Goal: Task Accomplishment & Management: Manage account settings

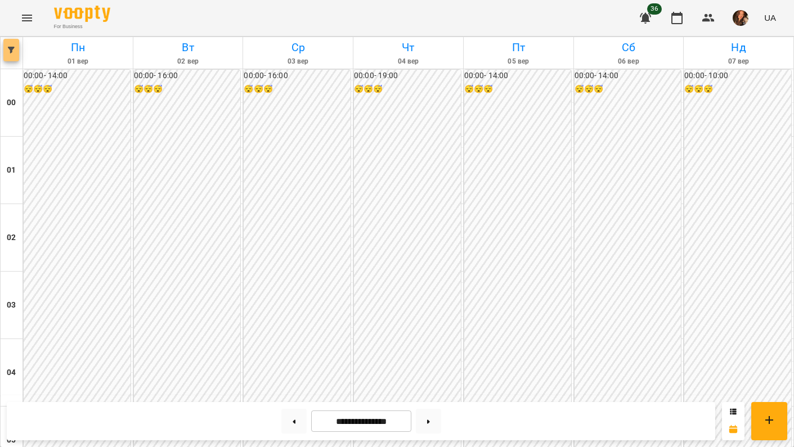
click at [7, 55] on button "button" at bounding box center [11, 50] width 16 height 22
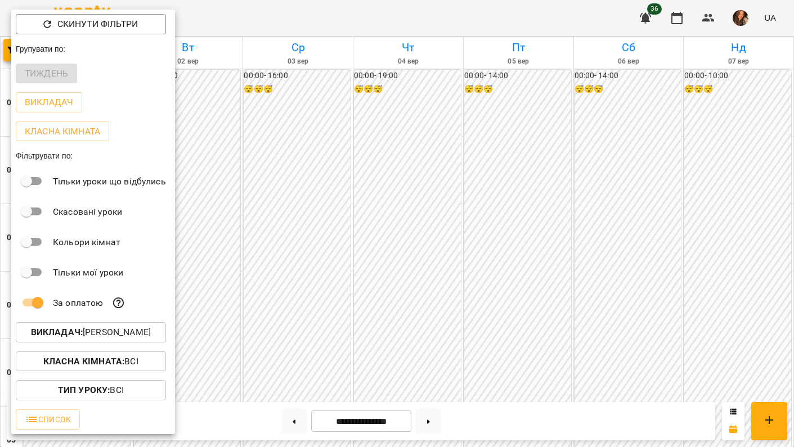
click at [58, 328] on button "Викладач : [PERSON_NAME]" at bounding box center [91, 332] width 150 height 20
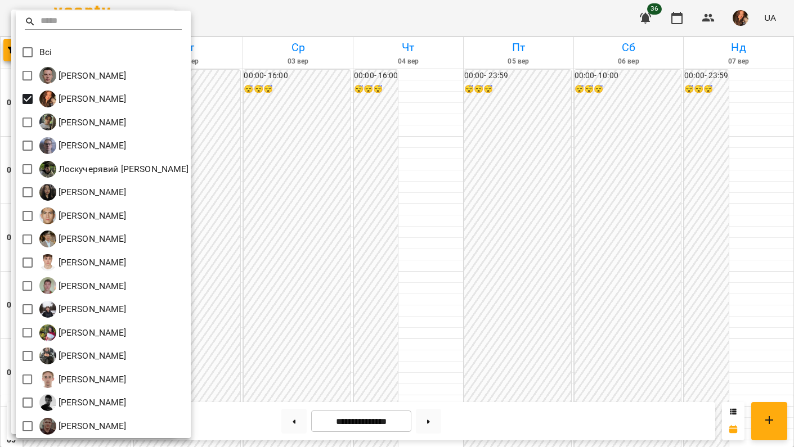
click at [300, 259] on div at bounding box center [397, 223] width 794 height 447
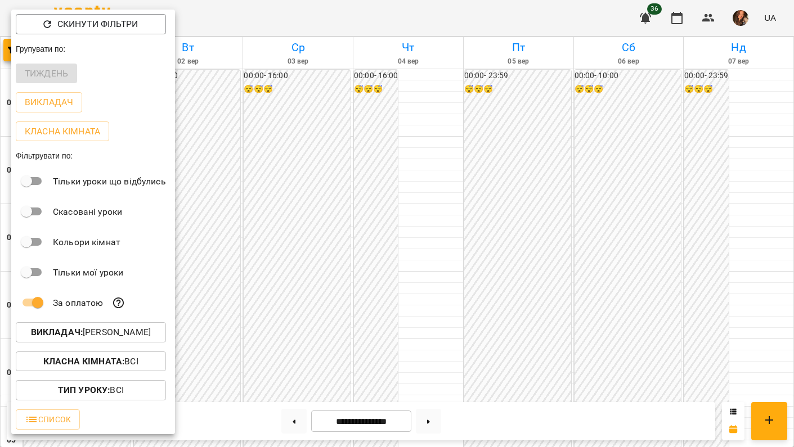
click at [300, 258] on div at bounding box center [397, 223] width 794 height 447
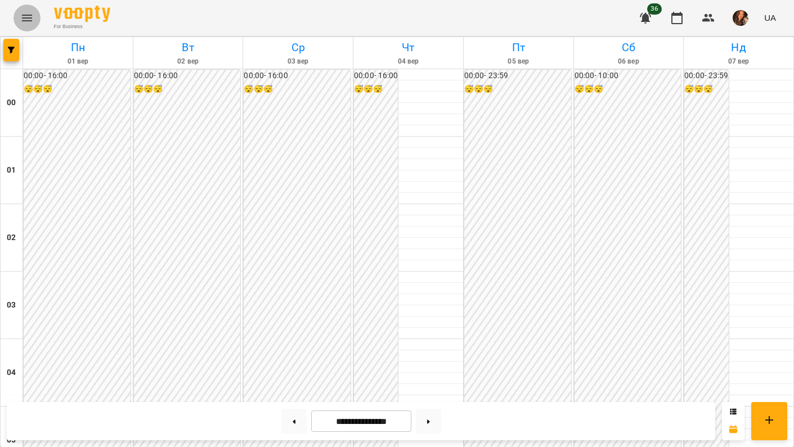
click at [32, 16] on icon "Menu" at bounding box center [26, 17] width 13 height 13
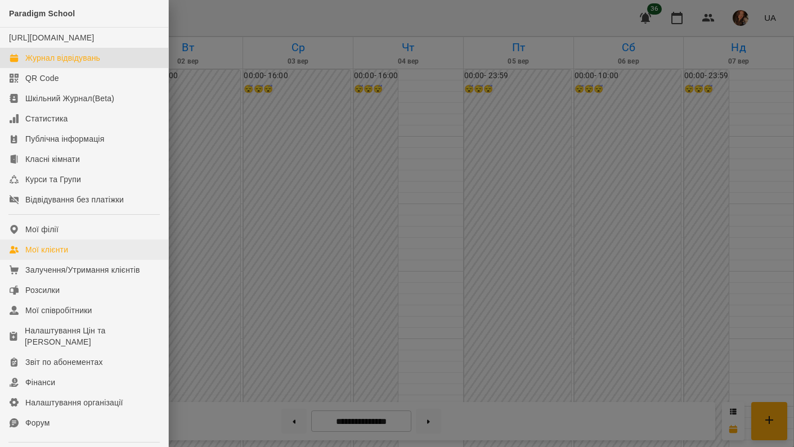
click at [60, 255] on div "Мої клієнти" at bounding box center [46, 249] width 43 height 11
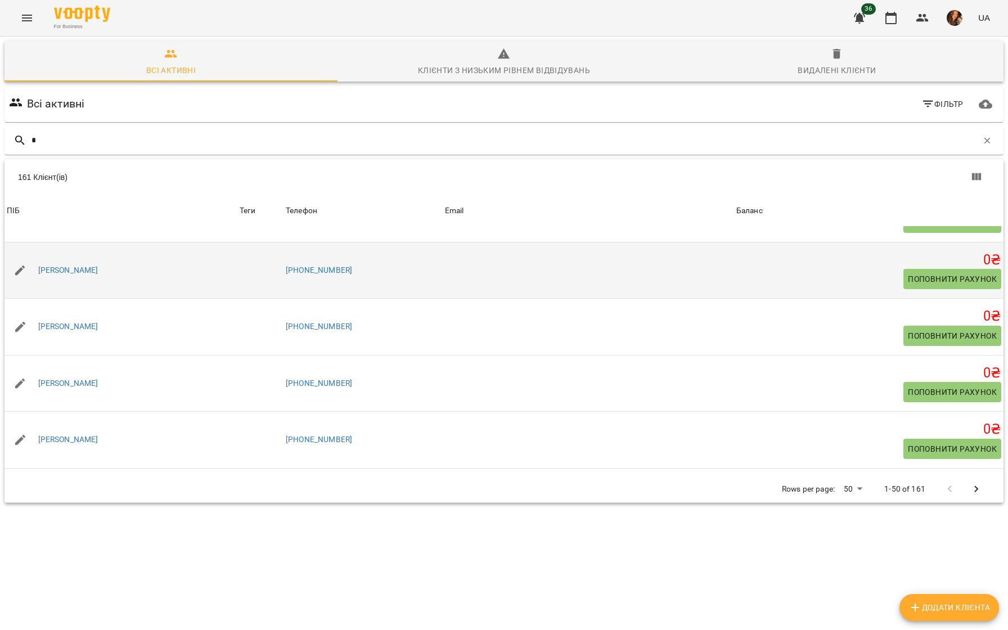
scroll to position [1796, 0]
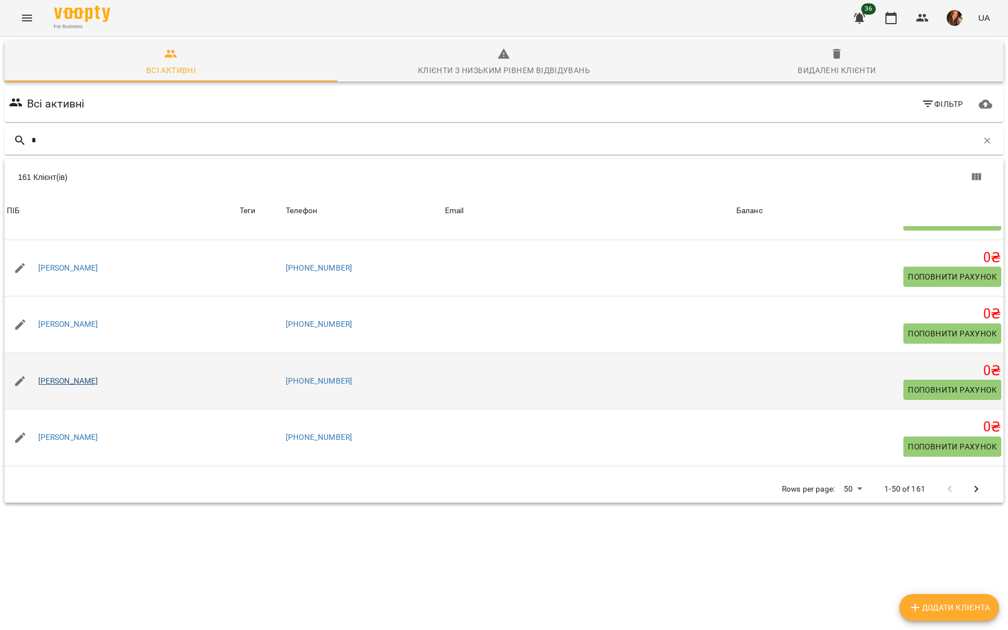
type input "*"
click at [82, 387] on link "[PERSON_NAME]" at bounding box center [68, 381] width 60 height 11
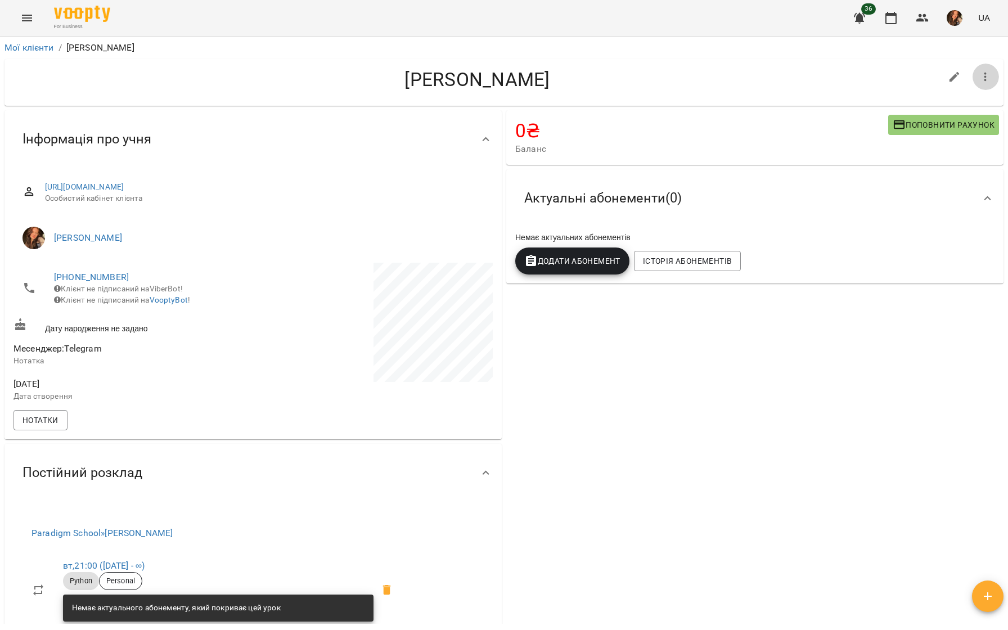
click at [793, 75] on icon "button" at bounding box center [985, 76] width 13 height 13
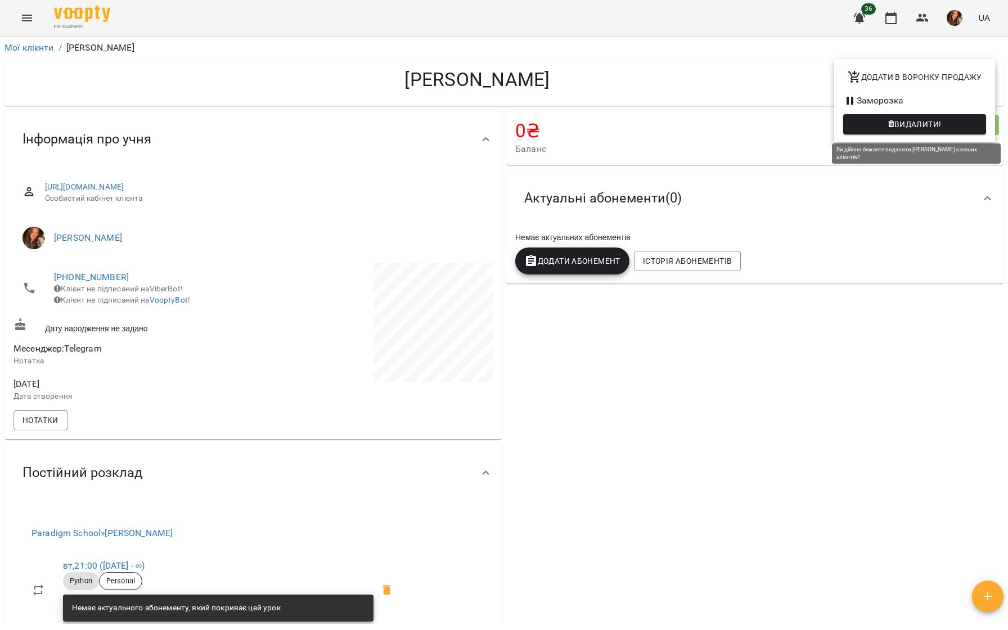
click at [793, 125] on span "Видалити!" at bounding box center [917, 124] width 47 height 13
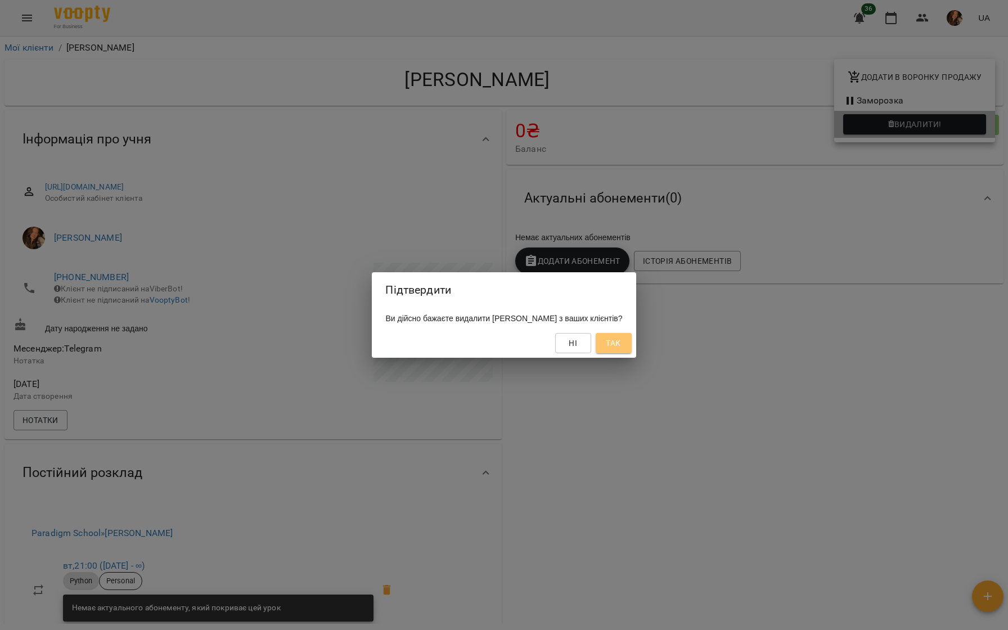
click at [620, 343] on span "Так" at bounding box center [613, 342] width 15 height 13
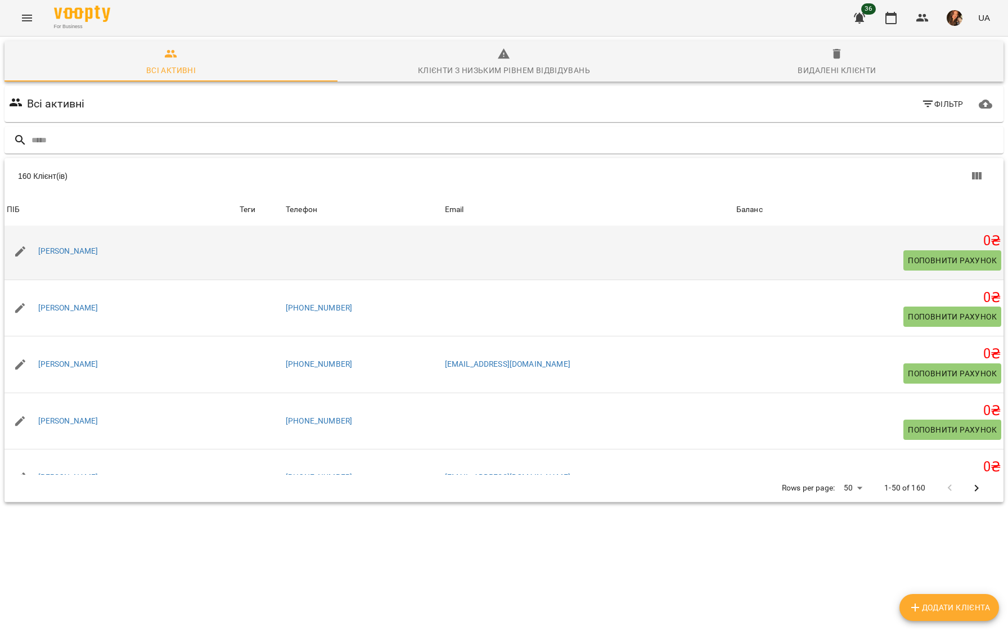
scroll to position [2155, 0]
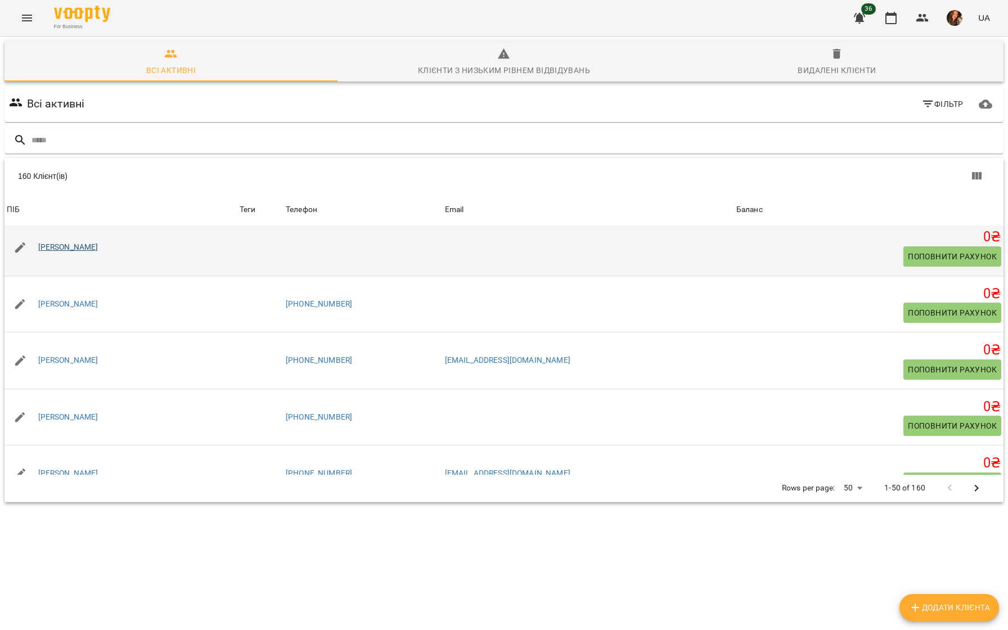
click at [53, 253] on link "[PERSON_NAME]" at bounding box center [68, 247] width 60 height 11
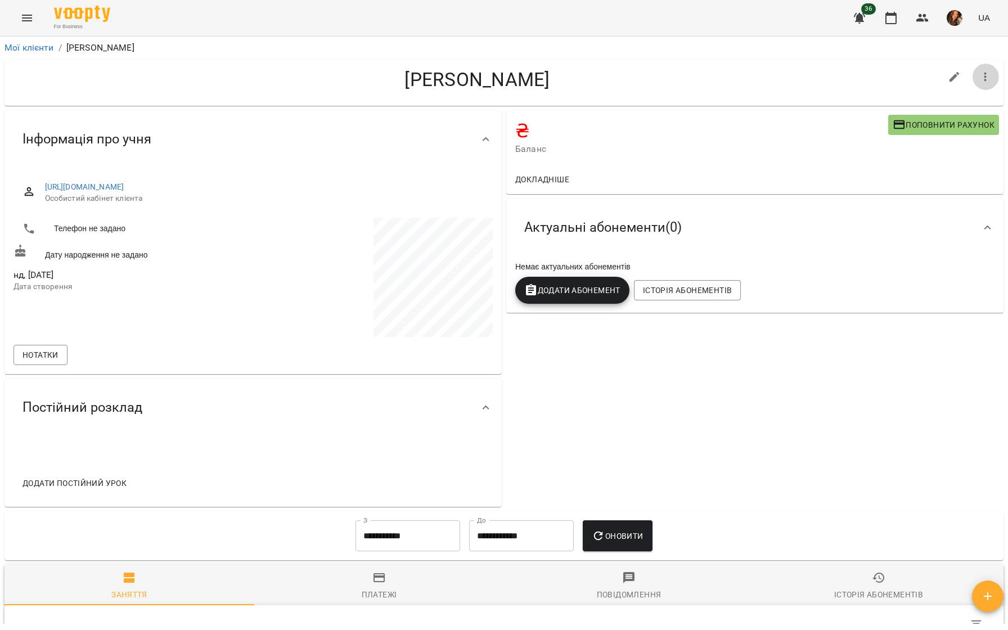
click at [793, 81] on icon "button" at bounding box center [985, 76] width 13 height 13
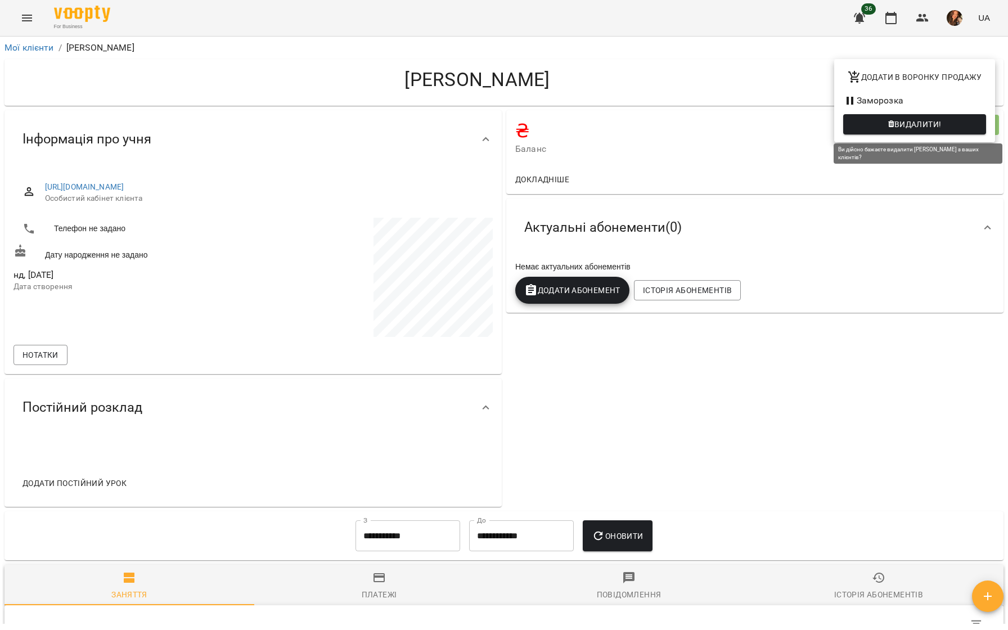
click at [793, 124] on span "Видалити!" at bounding box center [914, 124] width 125 height 13
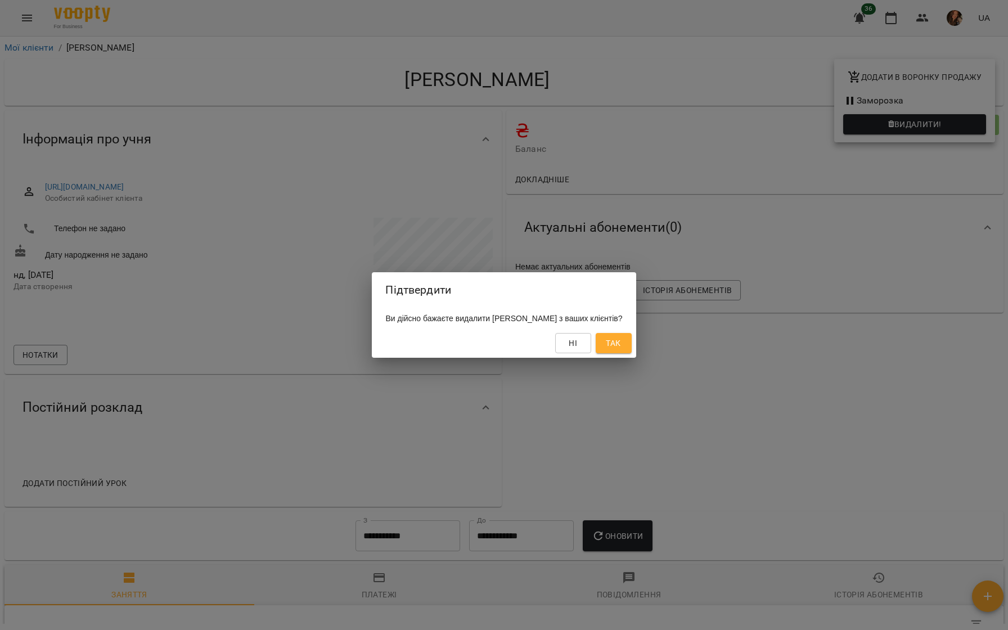
click at [618, 343] on span "Так" at bounding box center [613, 342] width 15 height 13
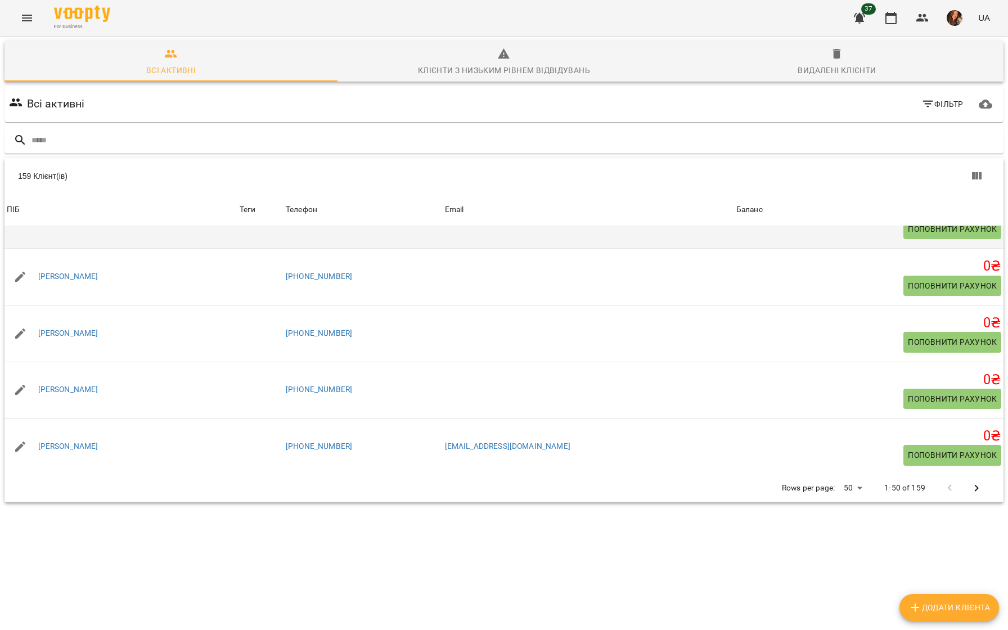
scroll to position [2591, 0]
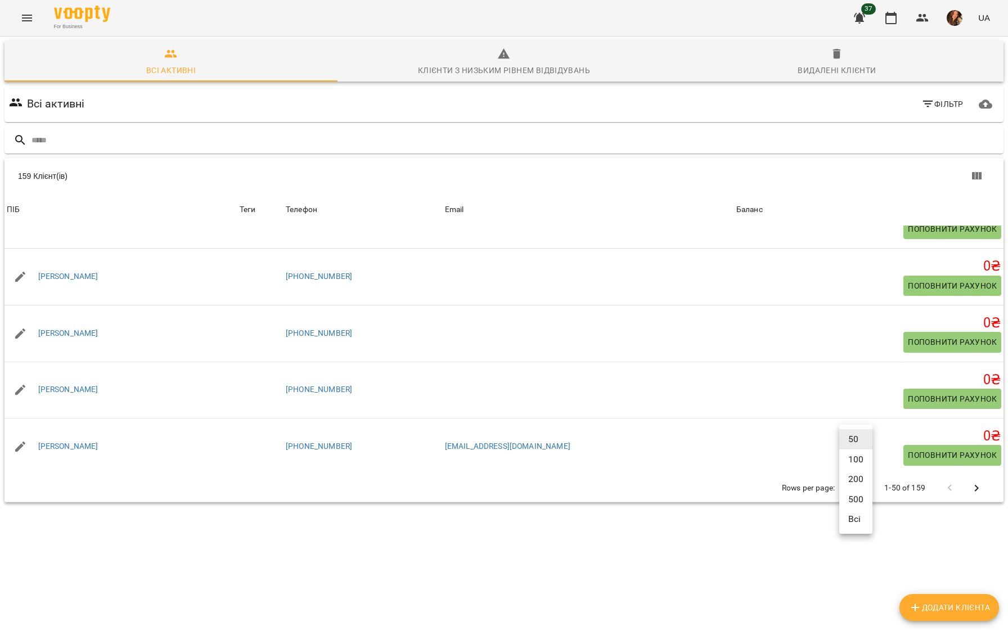
click at [793, 440] on body "For Business 37 UA Всі активні Клієнти з низьким рівнем відвідувань Видалені кл…" at bounding box center [504, 292] width 1008 height 585
click at [793, 447] on li "100" at bounding box center [855, 459] width 33 height 20
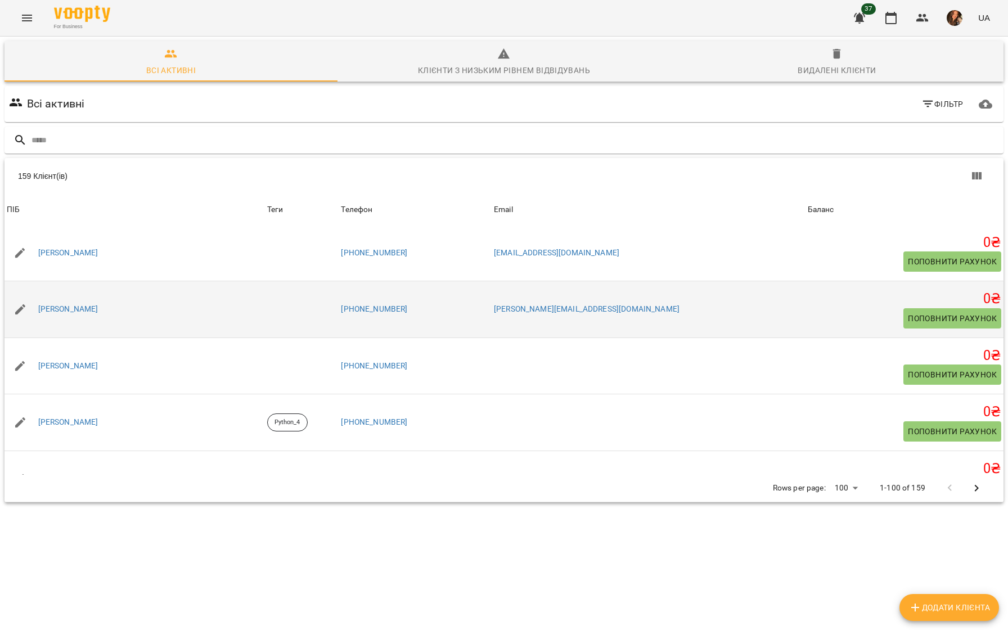
scroll to position [3285, 0]
